Goal: Information Seeking & Learning: Learn about a topic

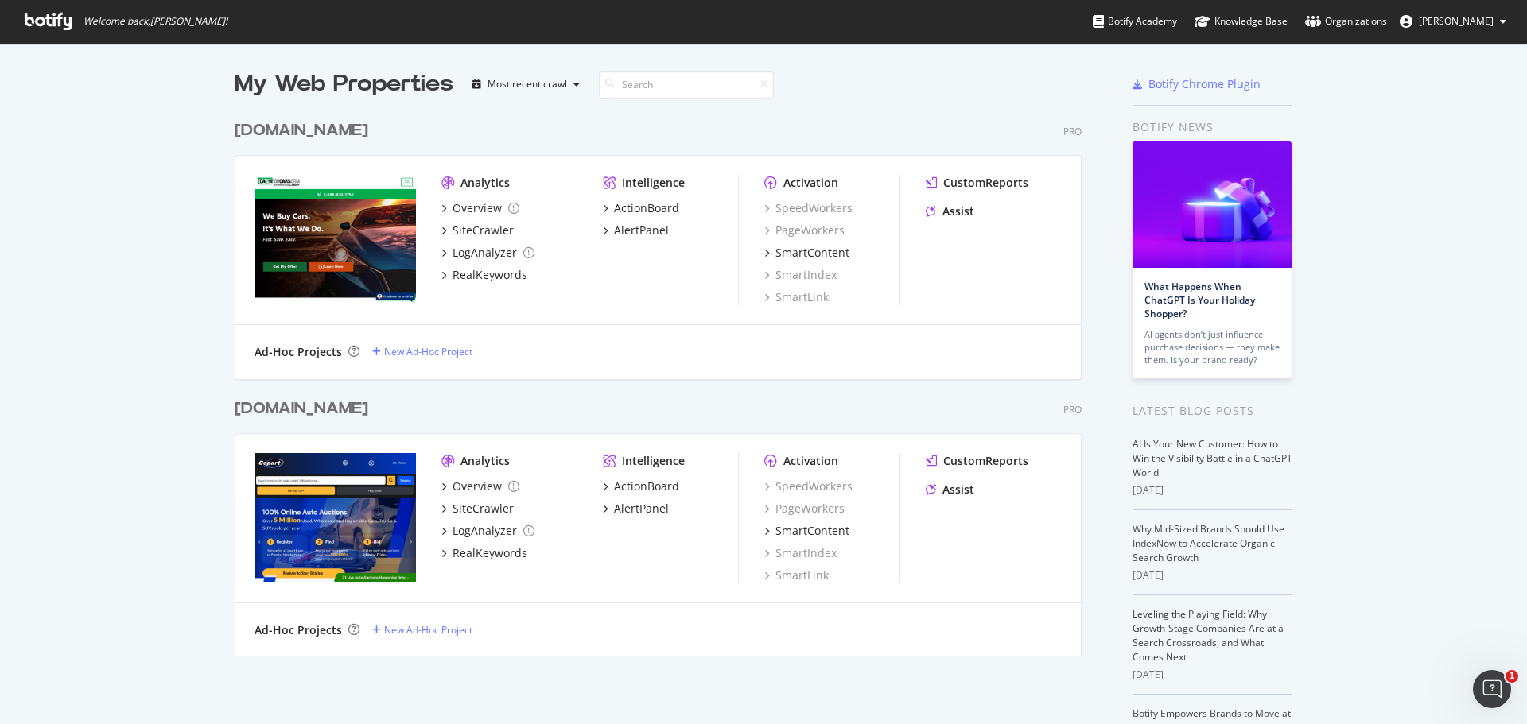
click at [291, 408] on div "[DOMAIN_NAME]" at bounding box center [302, 409] width 134 height 23
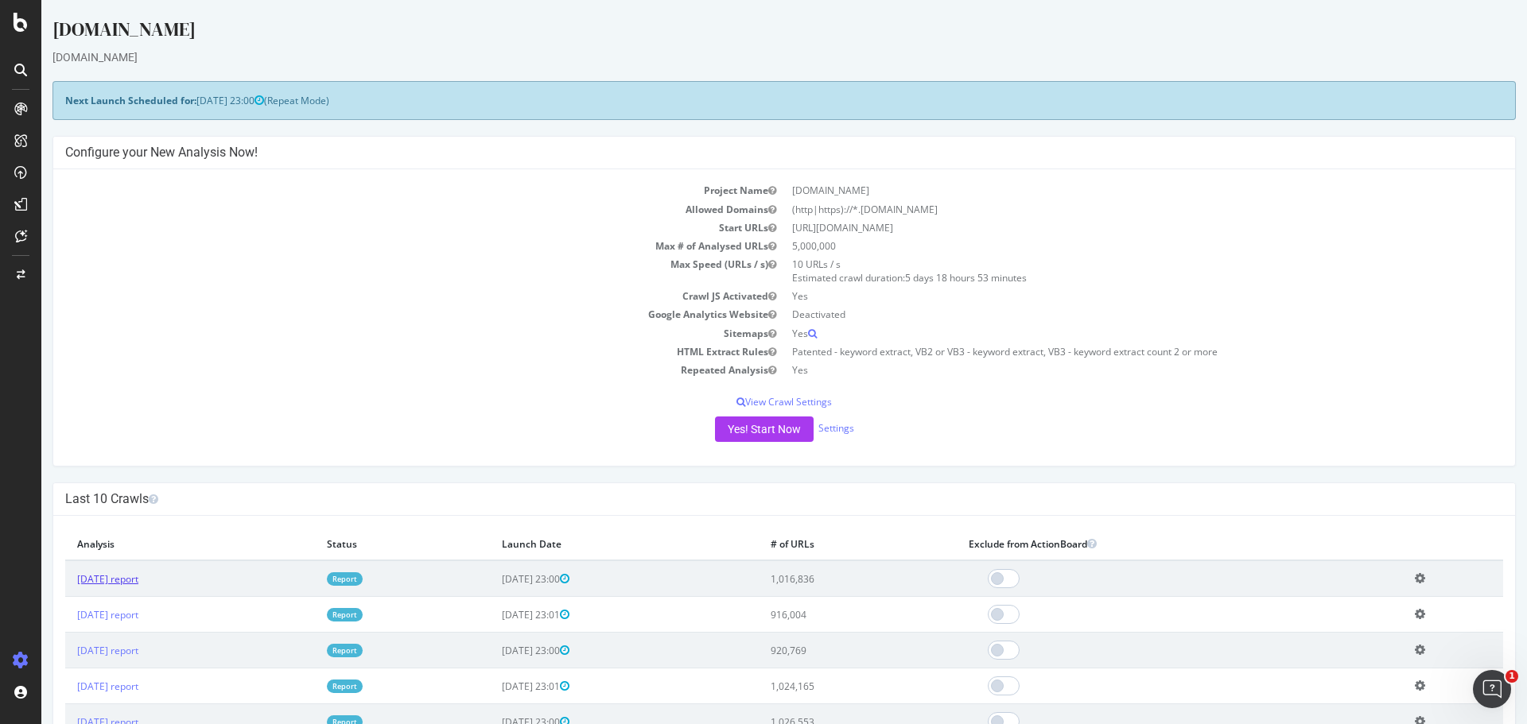
click at [89, 580] on link "[DATE] report" at bounding box center [107, 579] width 61 height 14
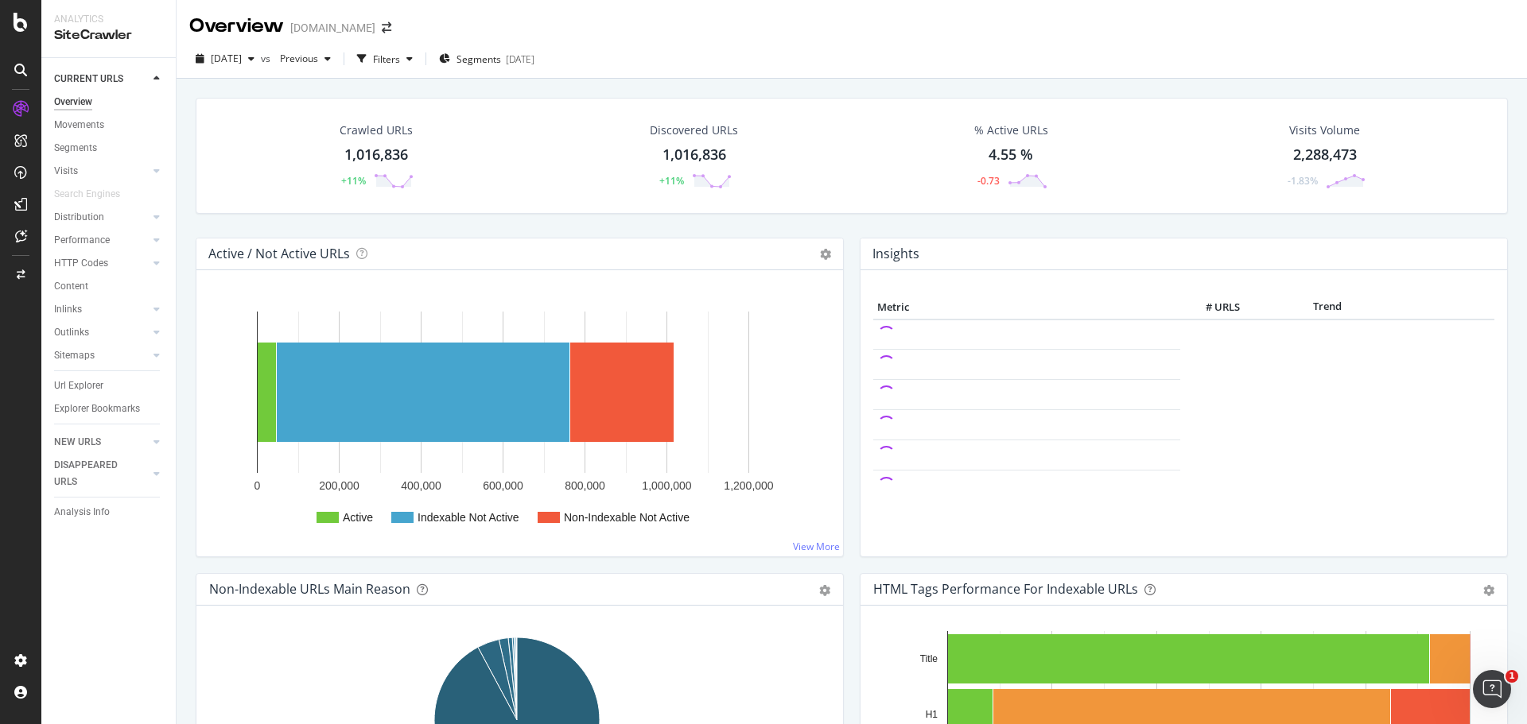
drag, startPoint x: 78, startPoint y: 387, endPoint x: 141, endPoint y: 319, distance: 92.8
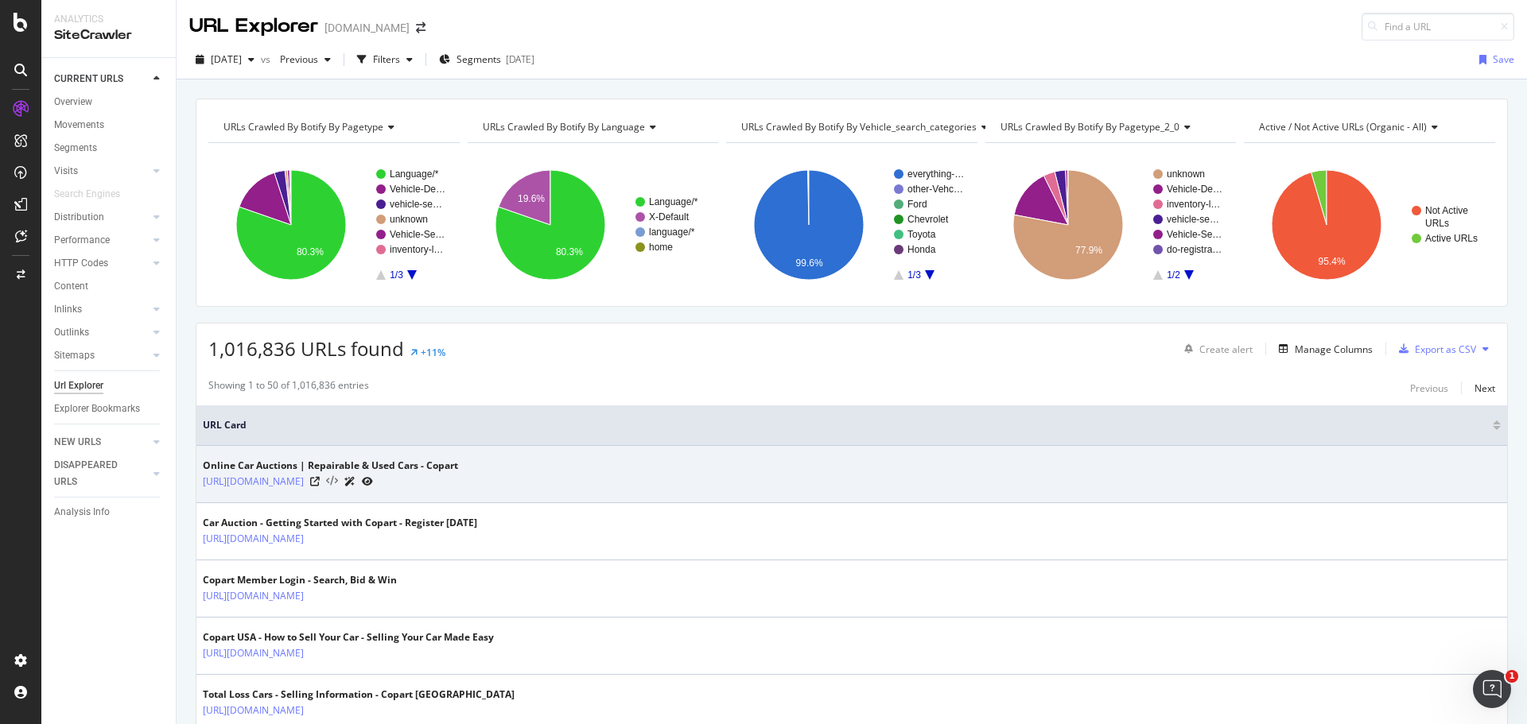
click at [338, 478] on icon at bounding box center [332, 481] width 12 height 11
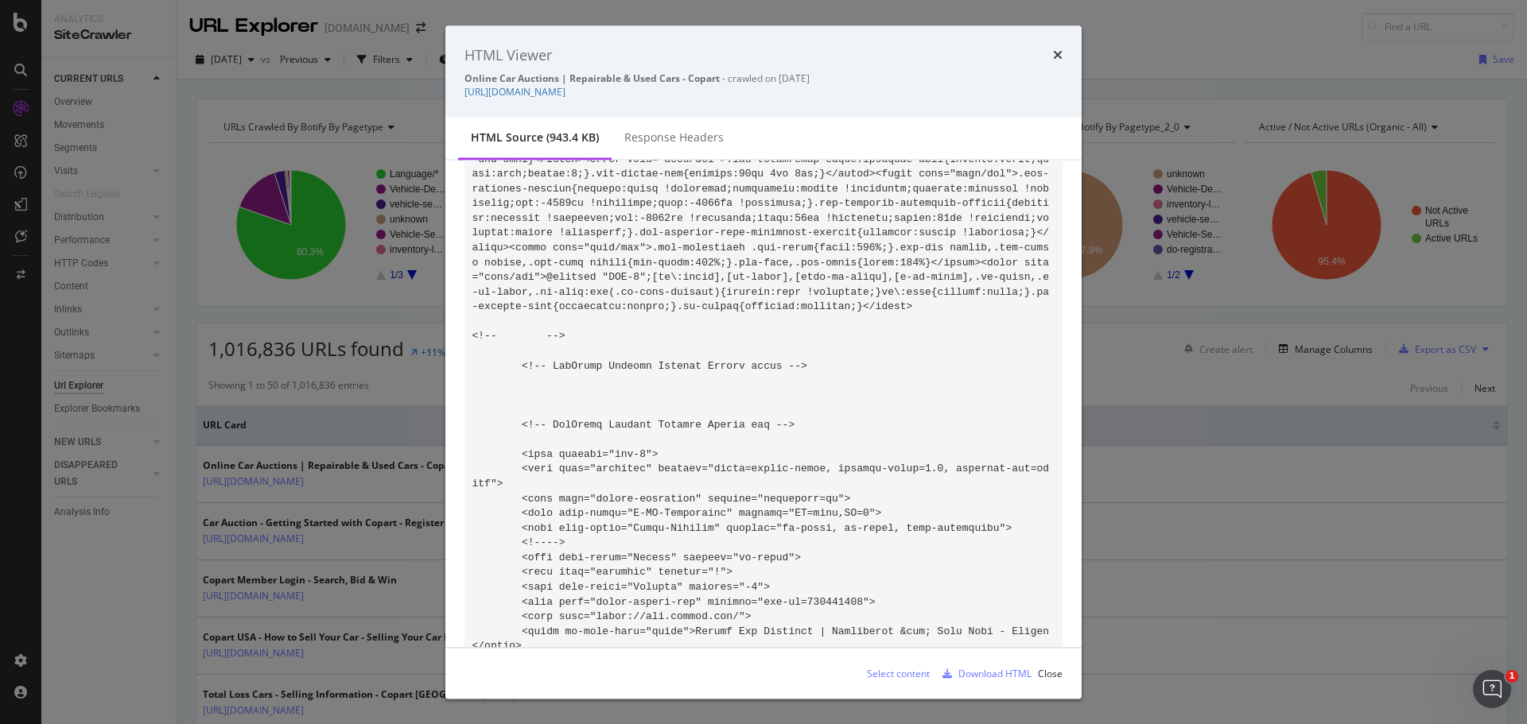
scroll to position [159, 0]
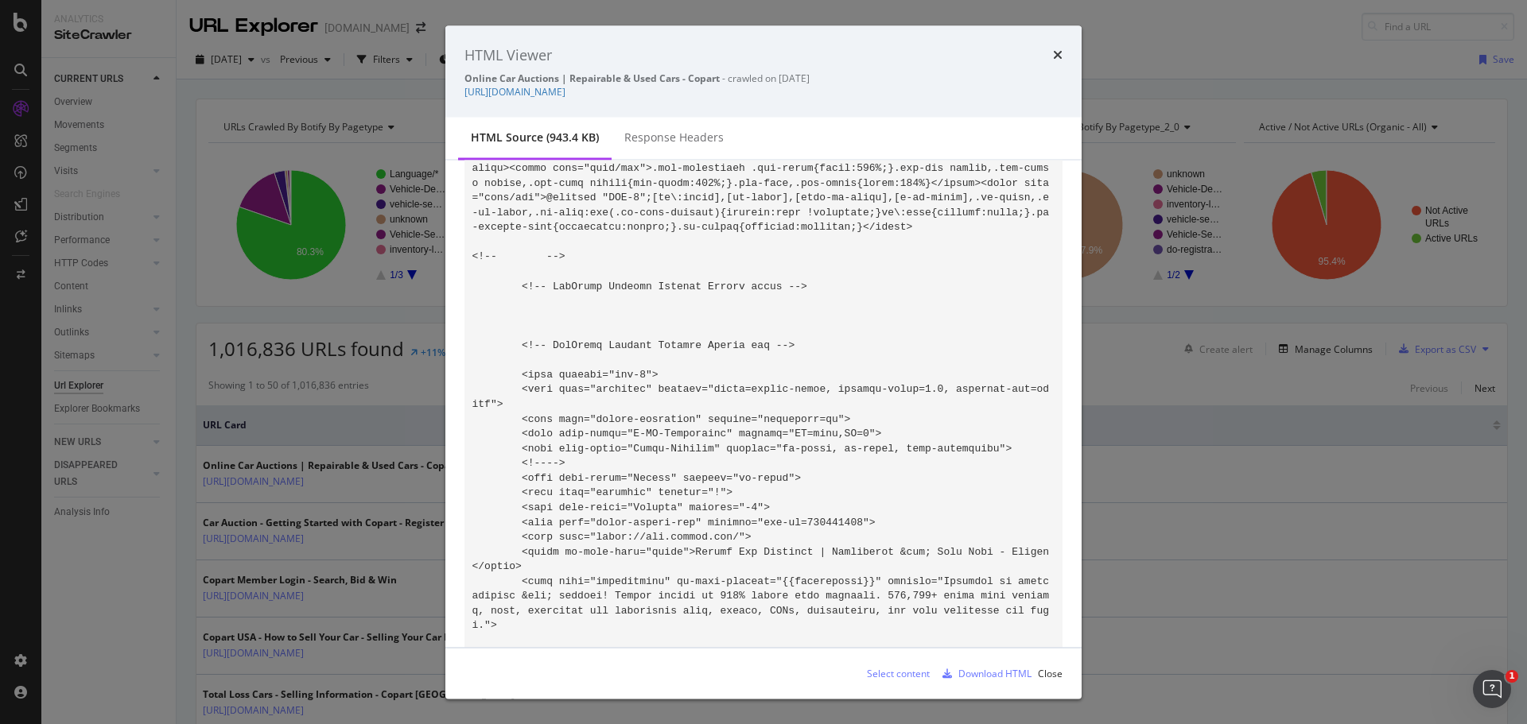
click at [688, 142] on div "Response Headers" at bounding box center [673, 138] width 99 height 16
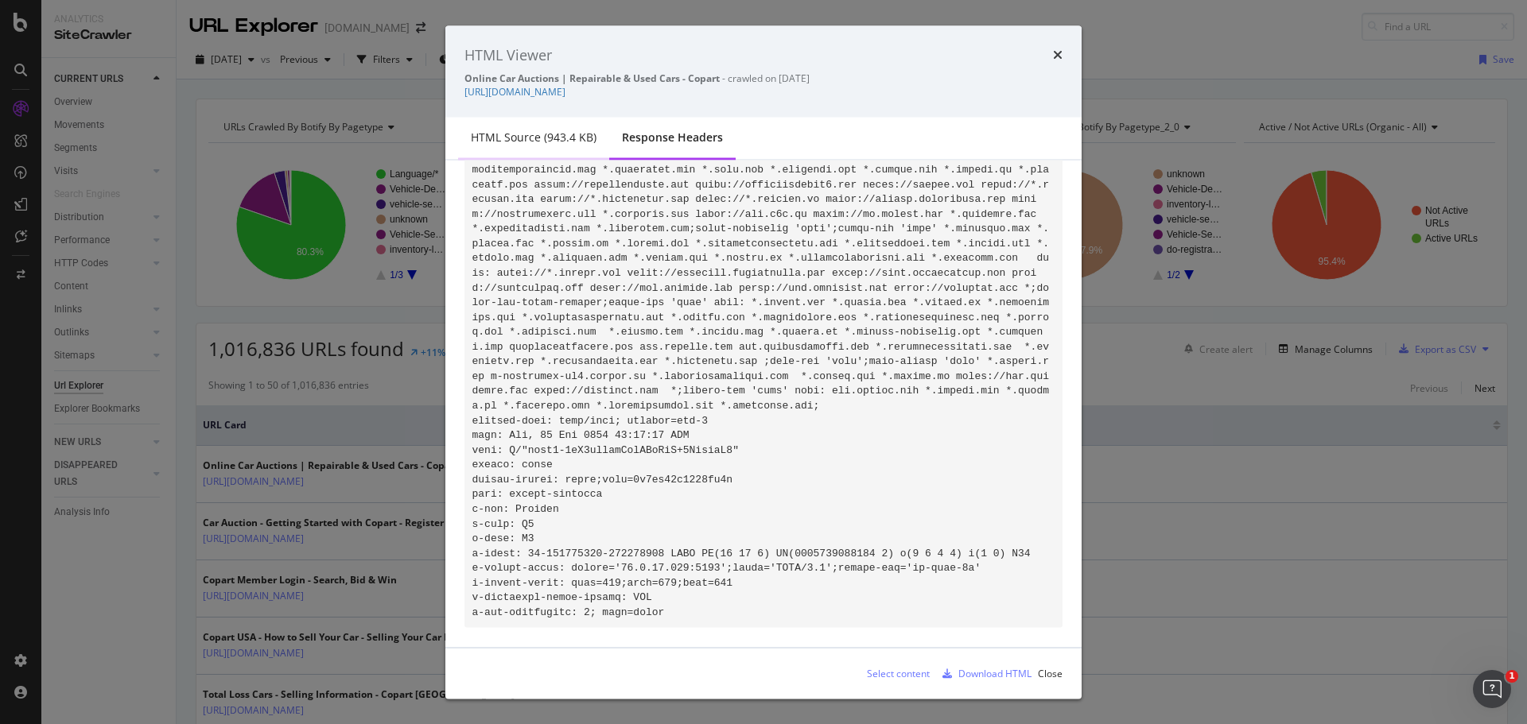
click at [568, 145] on div "HTML source (943.4 KB)" at bounding box center [533, 139] width 151 height 44
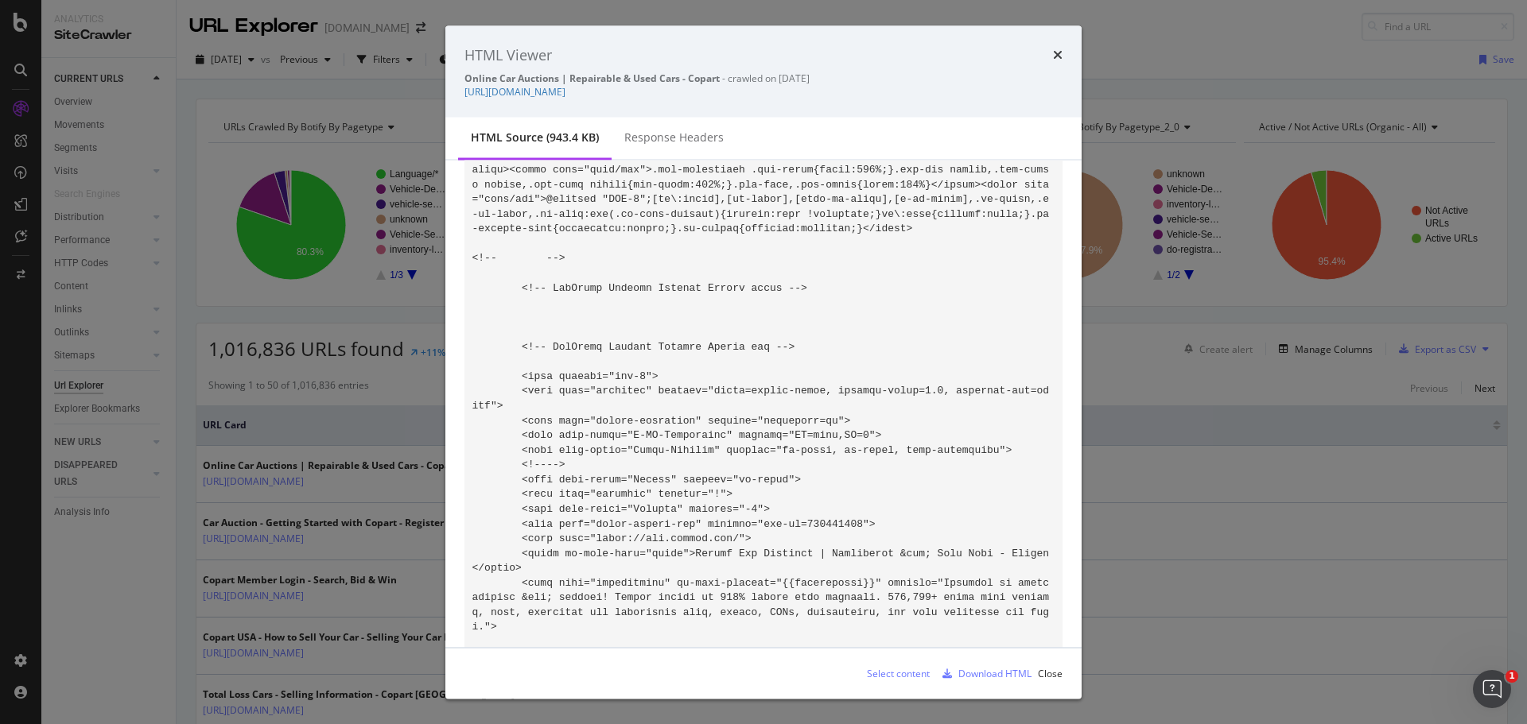
scroll to position [159, 0]
click at [566, 141] on div "HTML source (943.4 KB)" at bounding box center [535, 138] width 128 height 16
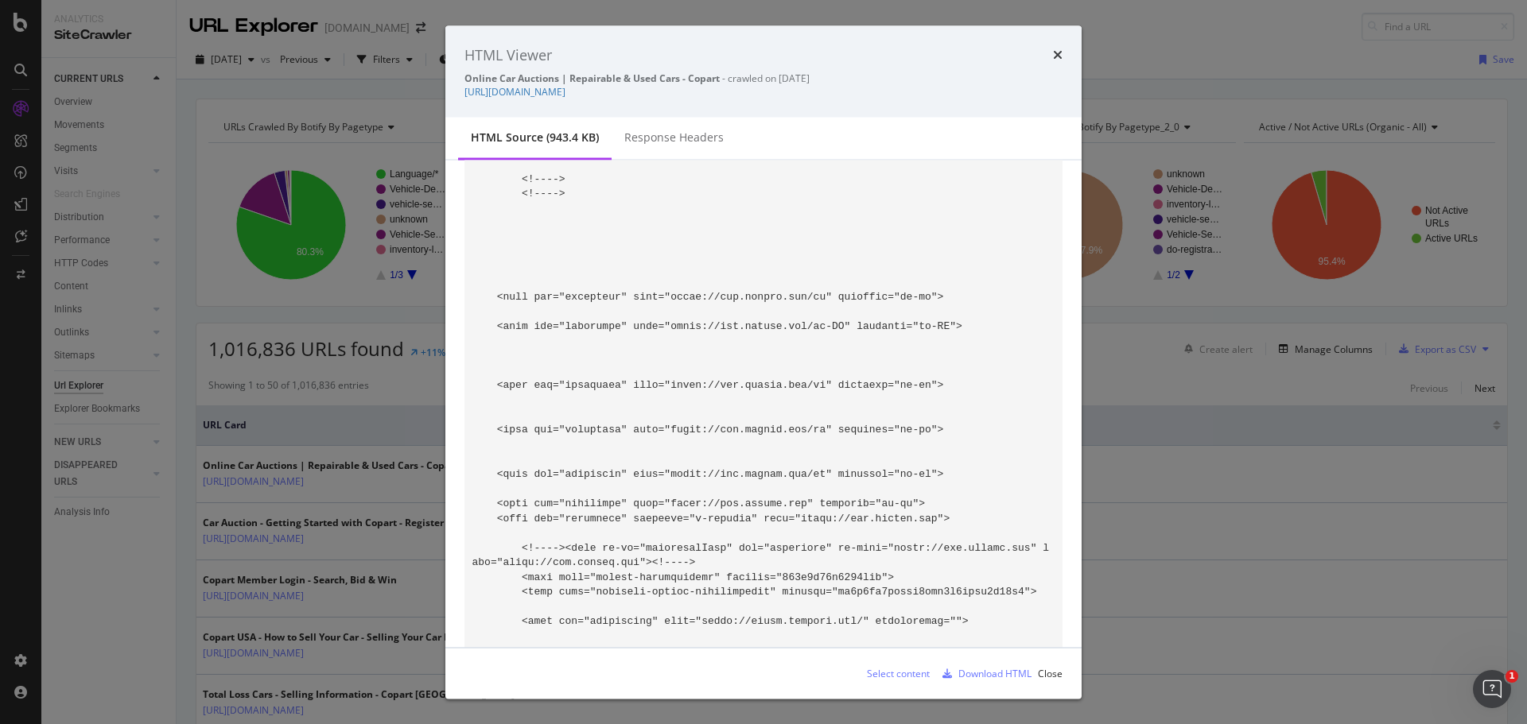
scroll to position [636, 0]
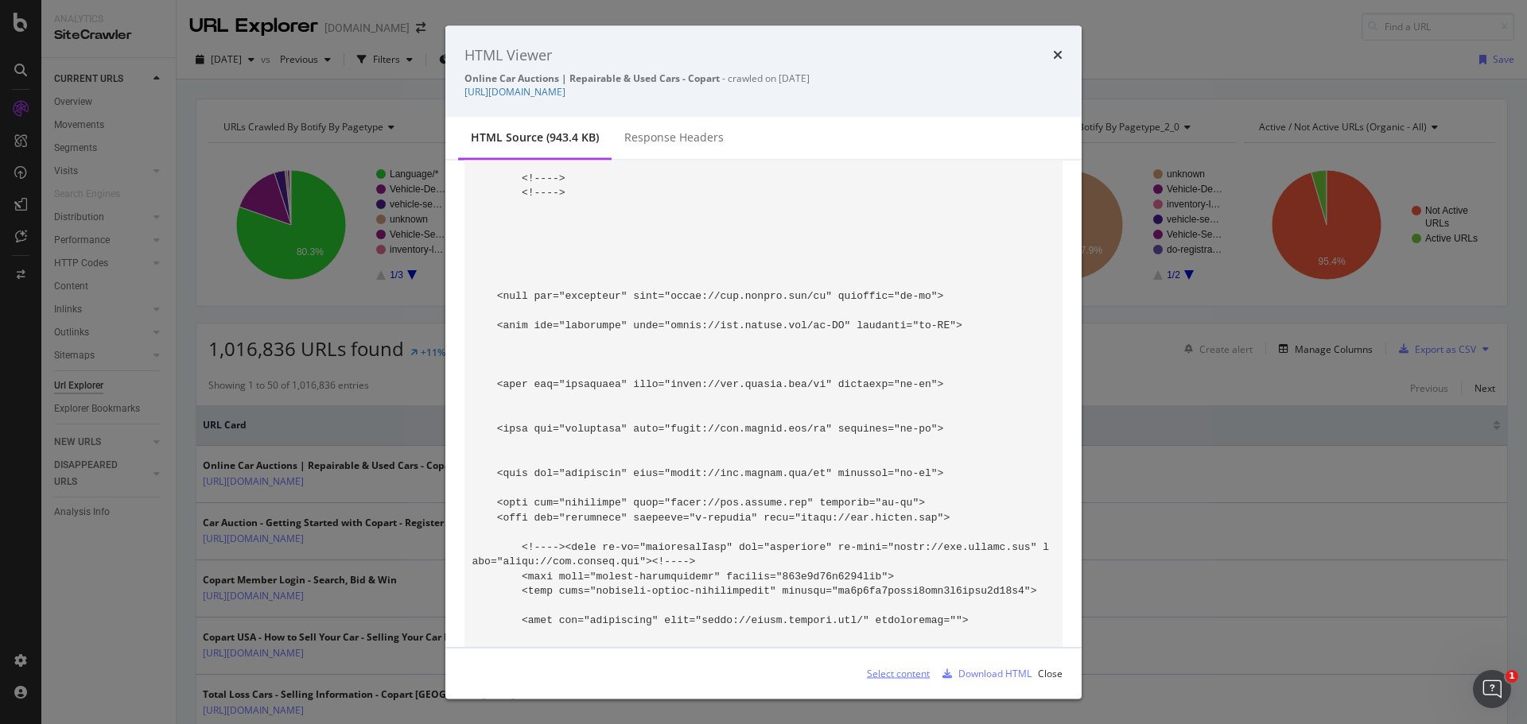
click at [894, 670] on div "Select content" at bounding box center [898, 673] width 63 height 14
click at [1056, 56] on icon "times" at bounding box center [1058, 54] width 10 height 13
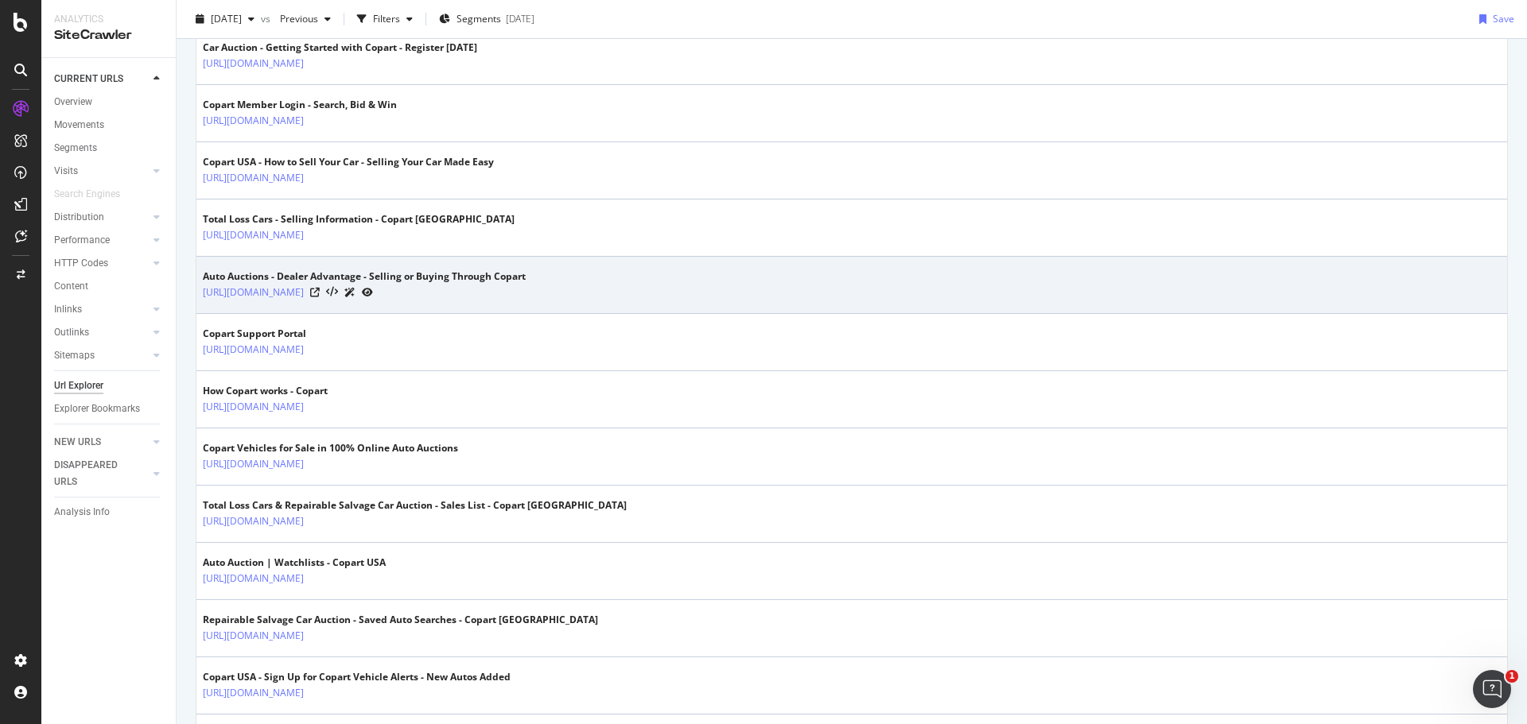
scroll to position [477, 0]
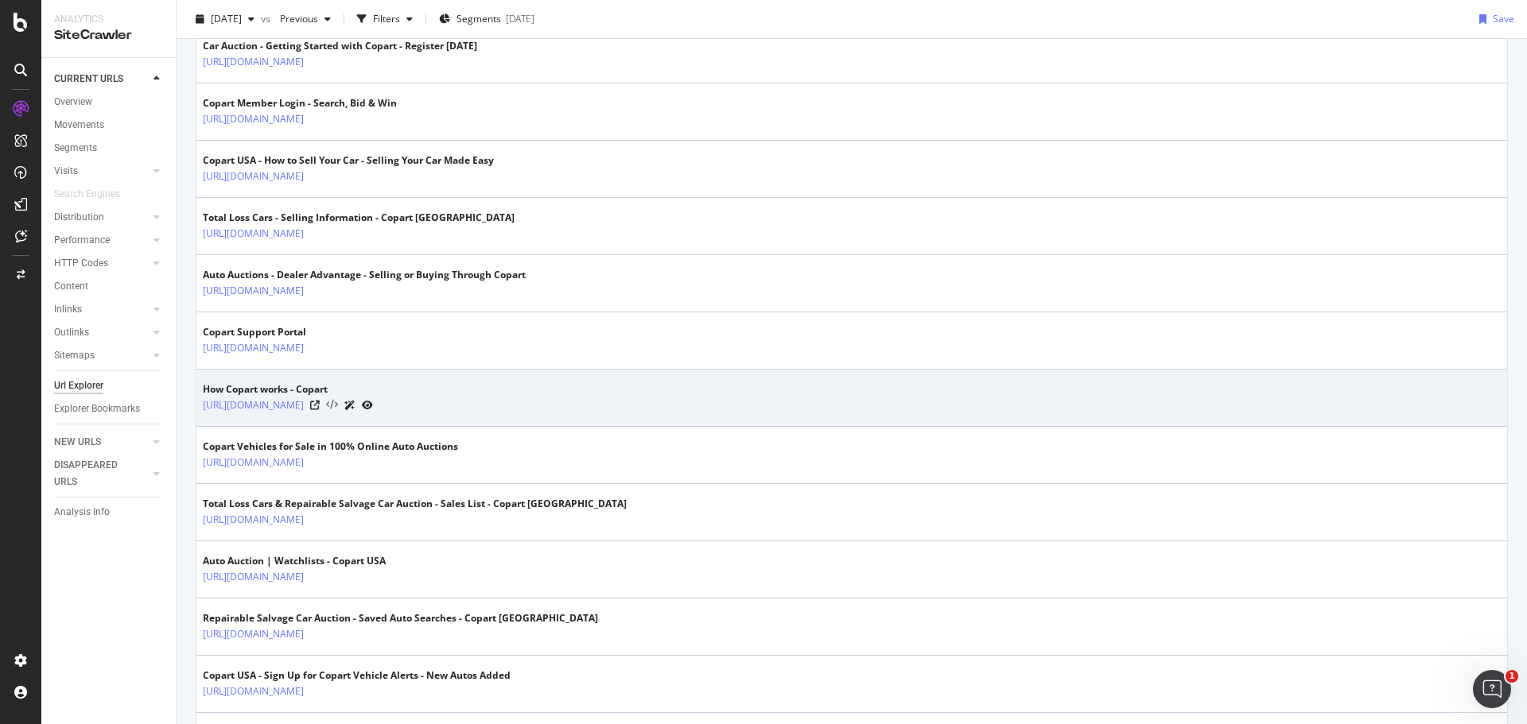
click at [338, 405] on icon at bounding box center [332, 405] width 12 height 11
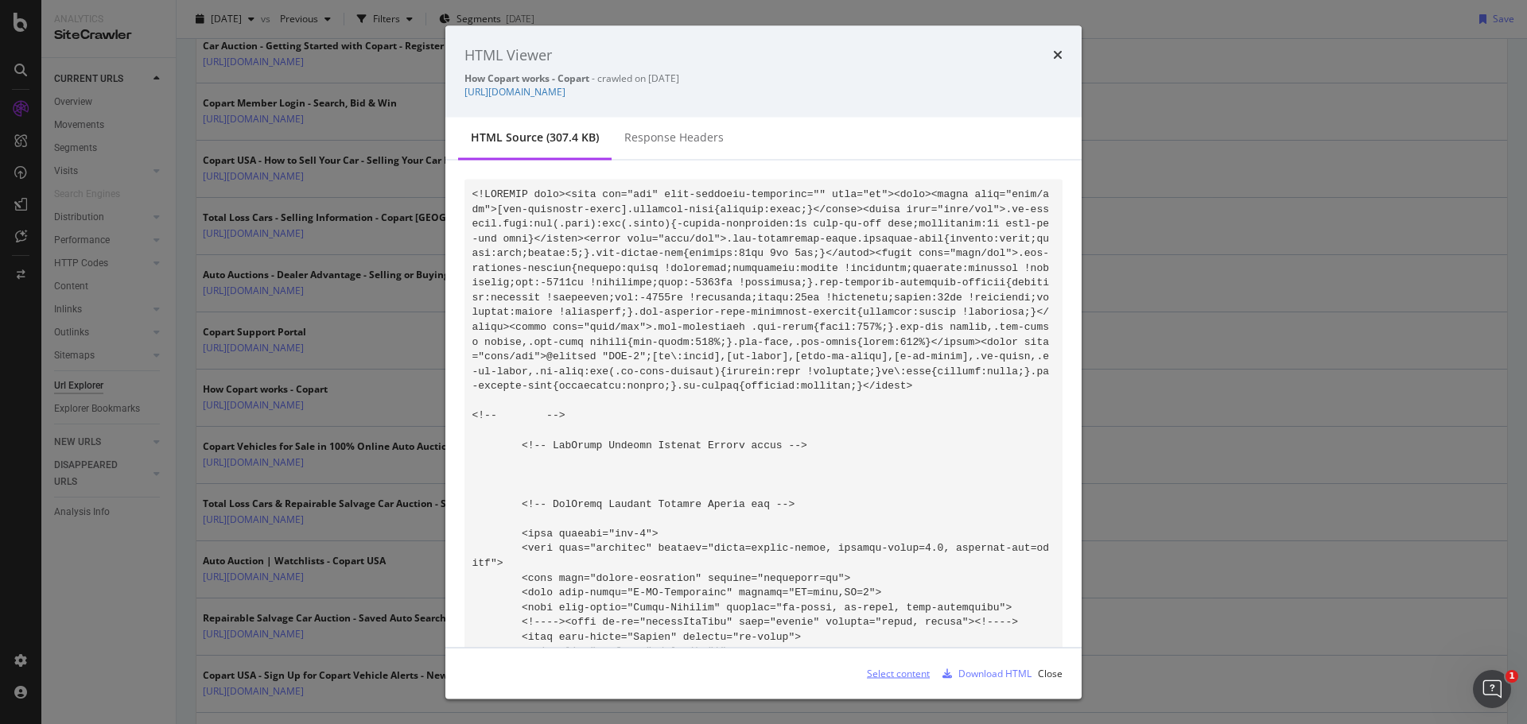
click at [902, 676] on div "Select content" at bounding box center [898, 673] width 63 height 14
click at [899, 673] on div "Select content" at bounding box center [898, 673] width 63 height 14
click at [1057, 52] on icon "times" at bounding box center [1058, 54] width 10 height 13
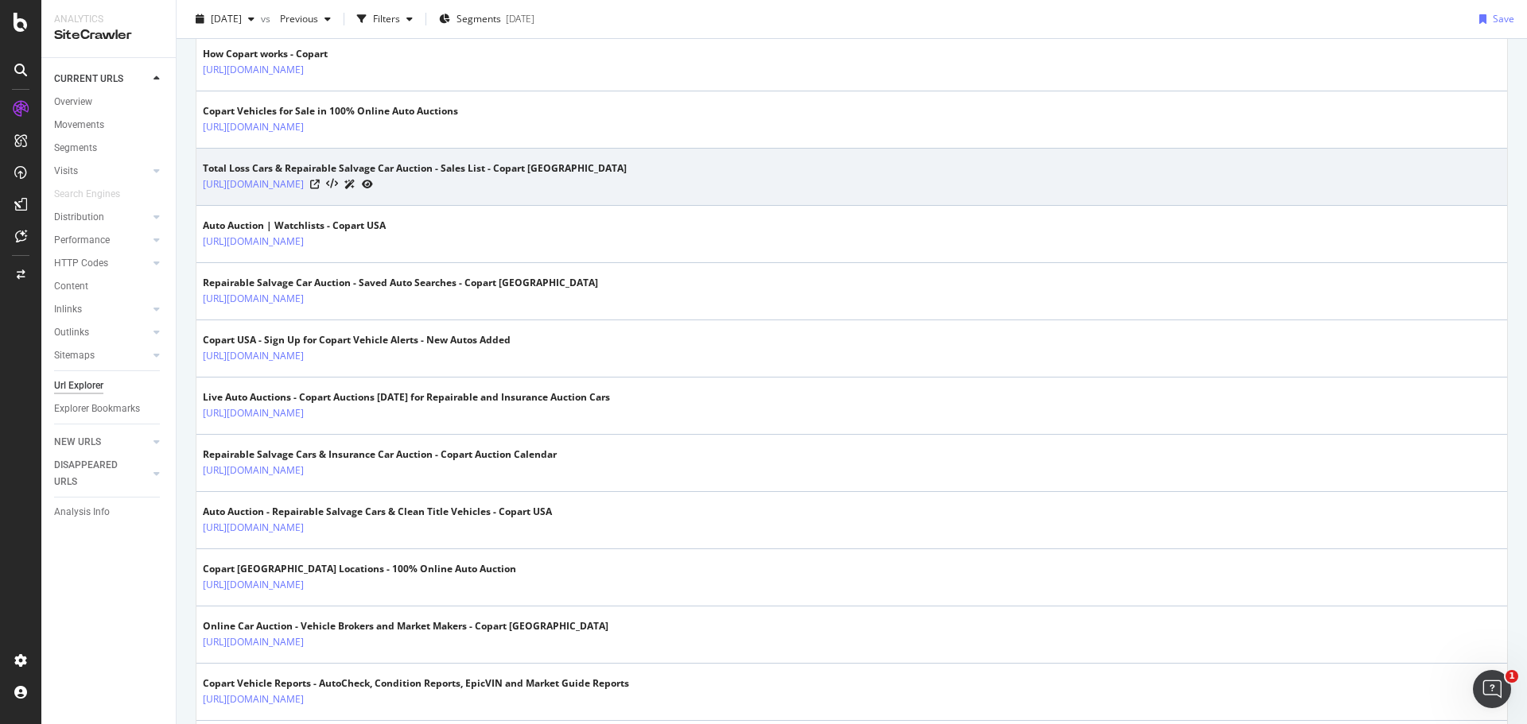
scroll to position [875, 0]
